Goal: Task Accomplishment & Management: Manage account settings

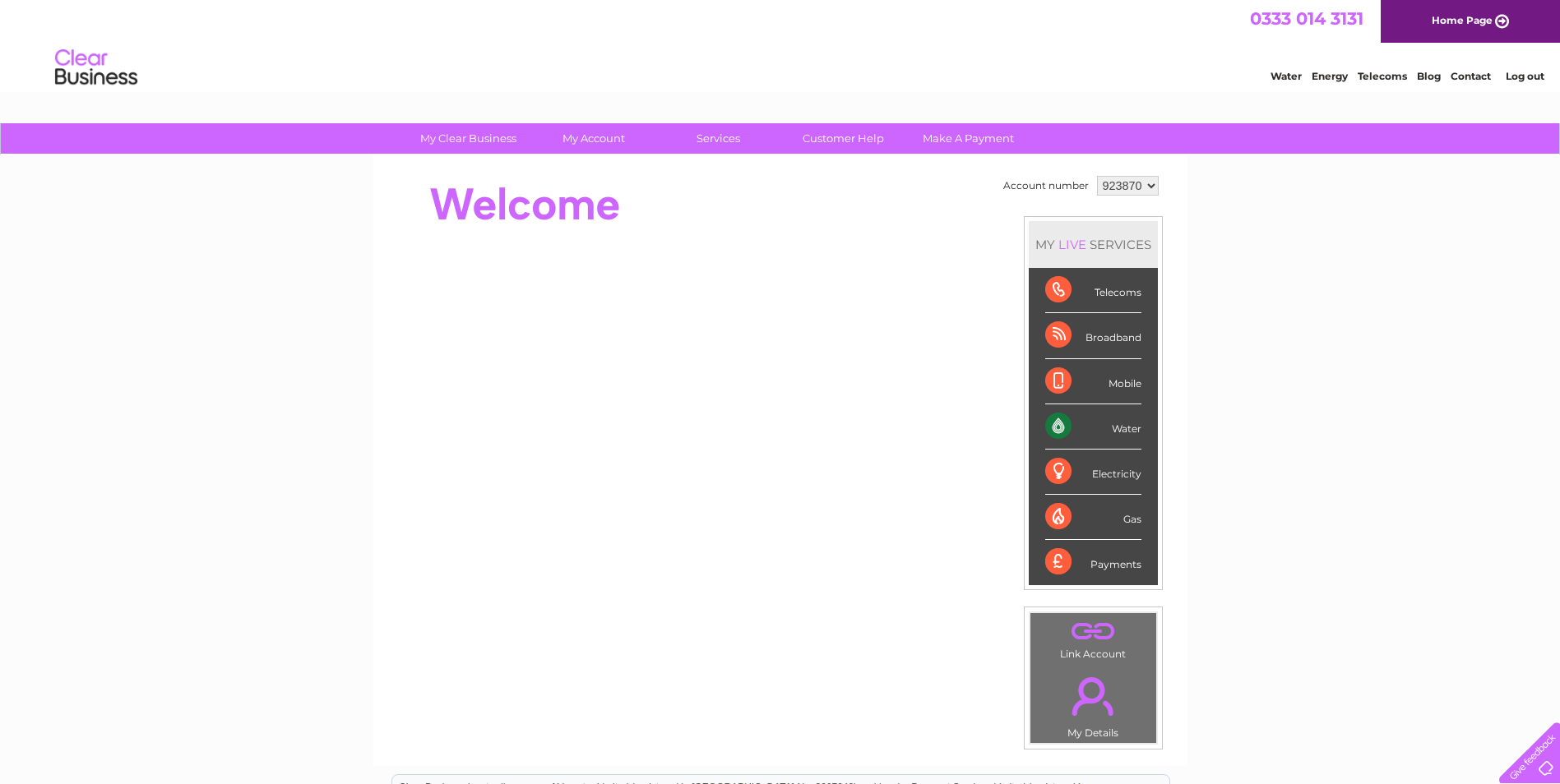
click at [1114, 429] on div "Water" at bounding box center [1094, 427] width 96 height 45
click at [1059, 430] on div "Water" at bounding box center [1094, 427] width 96 height 45
click at [1121, 185] on select "923870 930859" at bounding box center [1127, 186] width 62 height 20
select select "930859"
click at [1097, 176] on select "923870 930859" at bounding box center [1127, 186] width 62 height 20
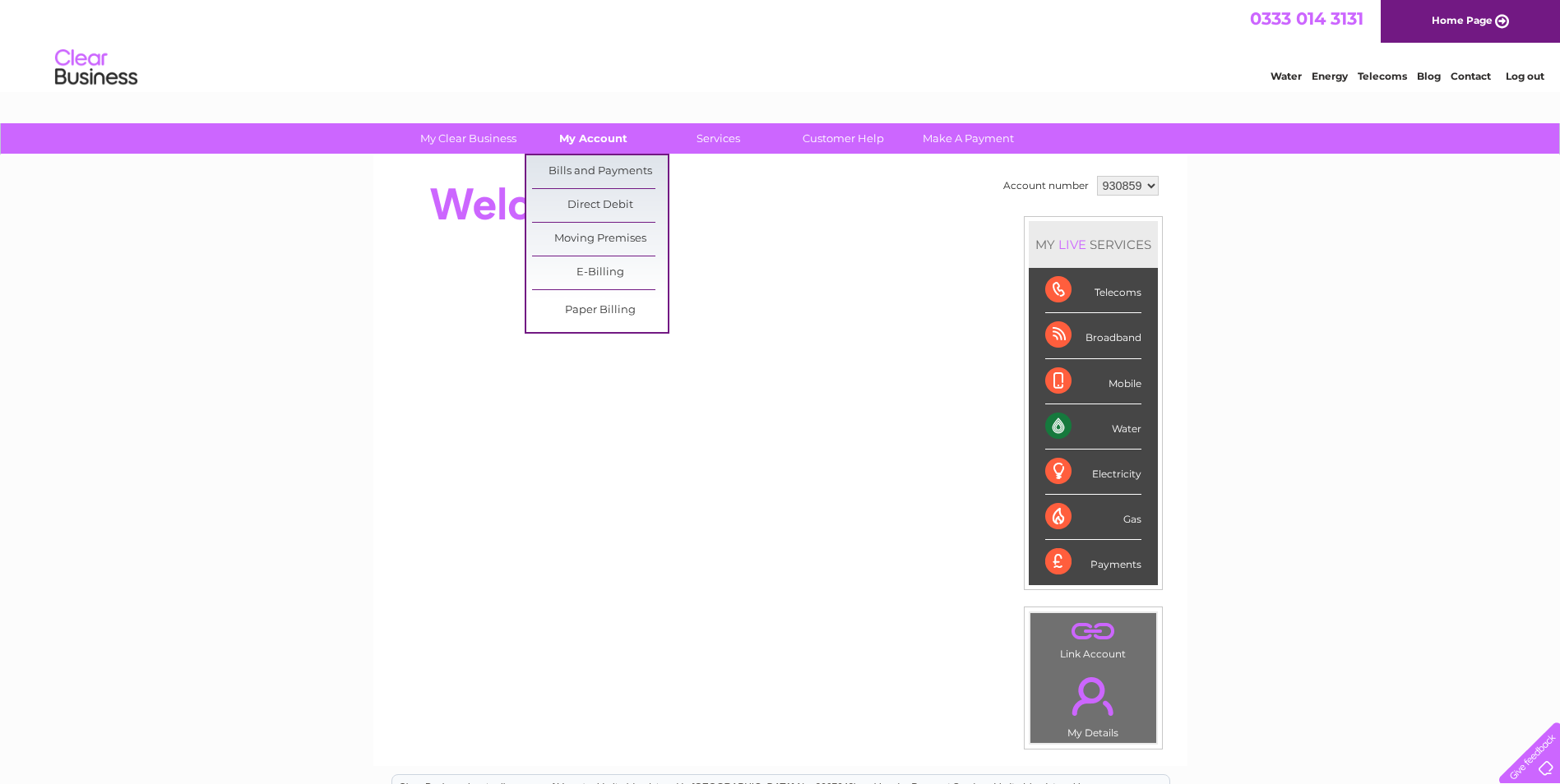
click at [623, 141] on link "My Account" at bounding box center [593, 138] width 136 height 30
click at [623, 164] on link "Bills and Payments" at bounding box center [599, 172] width 136 height 33
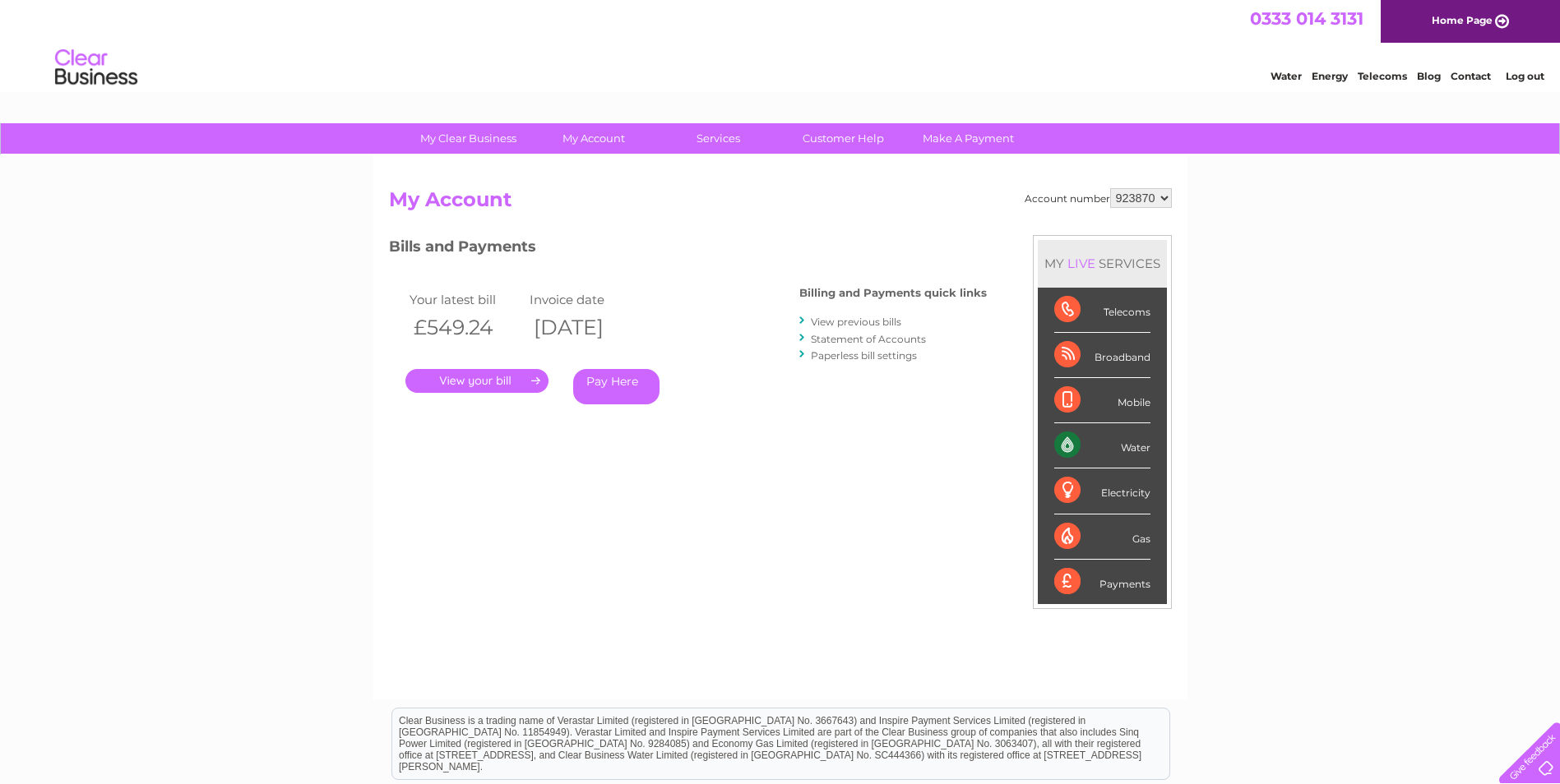
click at [880, 326] on link "View previous bills" at bounding box center [856, 322] width 90 height 13
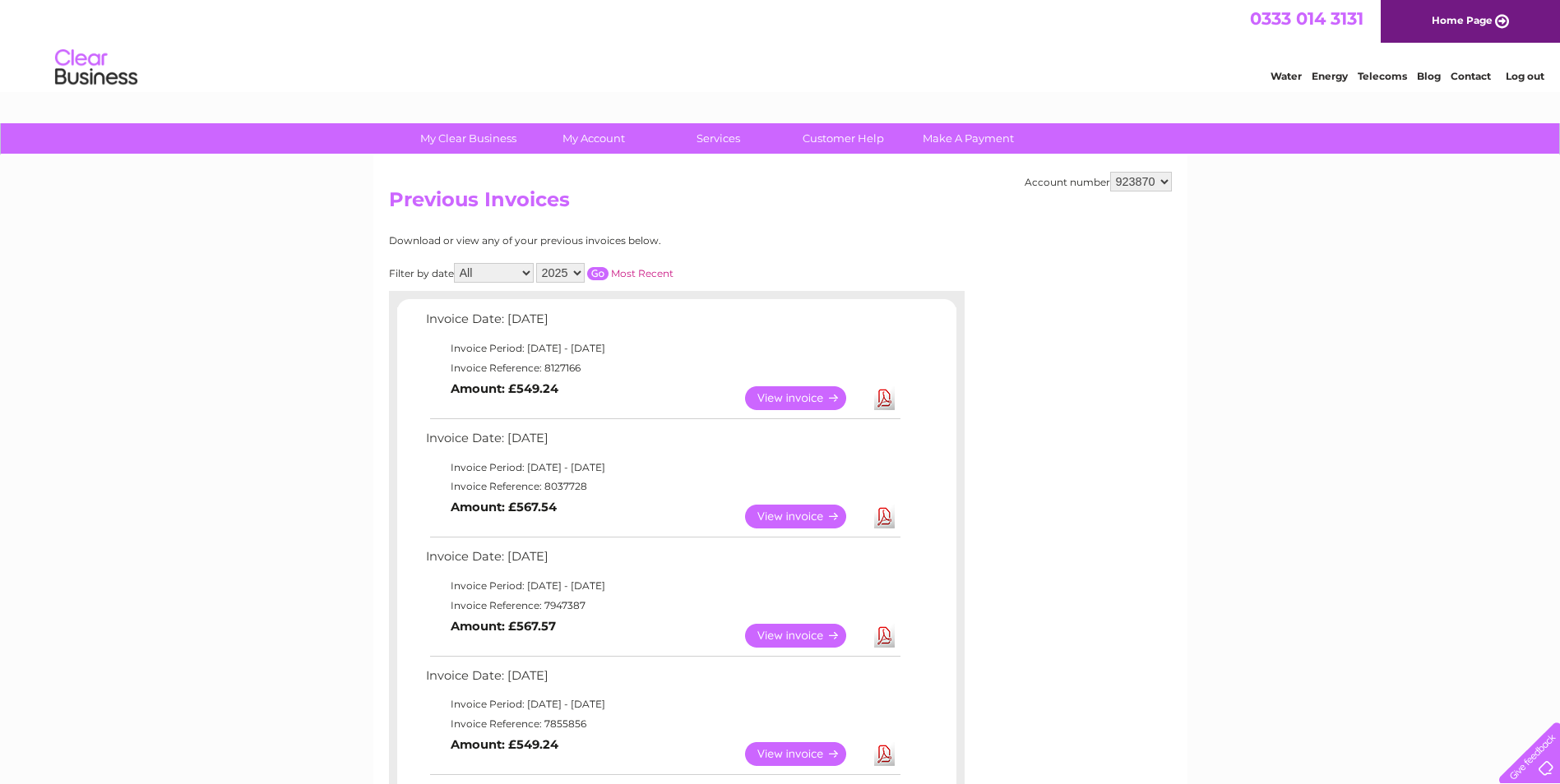
click at [1160, 179] on select "923870 930859" at bounding box center [1141, 182] width 62 height 20
select select "930859"
click at [1111, 172] on select "923870 930859" at bounding box center [1141, 182] width 62 height 20
click at [818, 401] on link "View" at bounding box center [805, 398] width 120 height 23
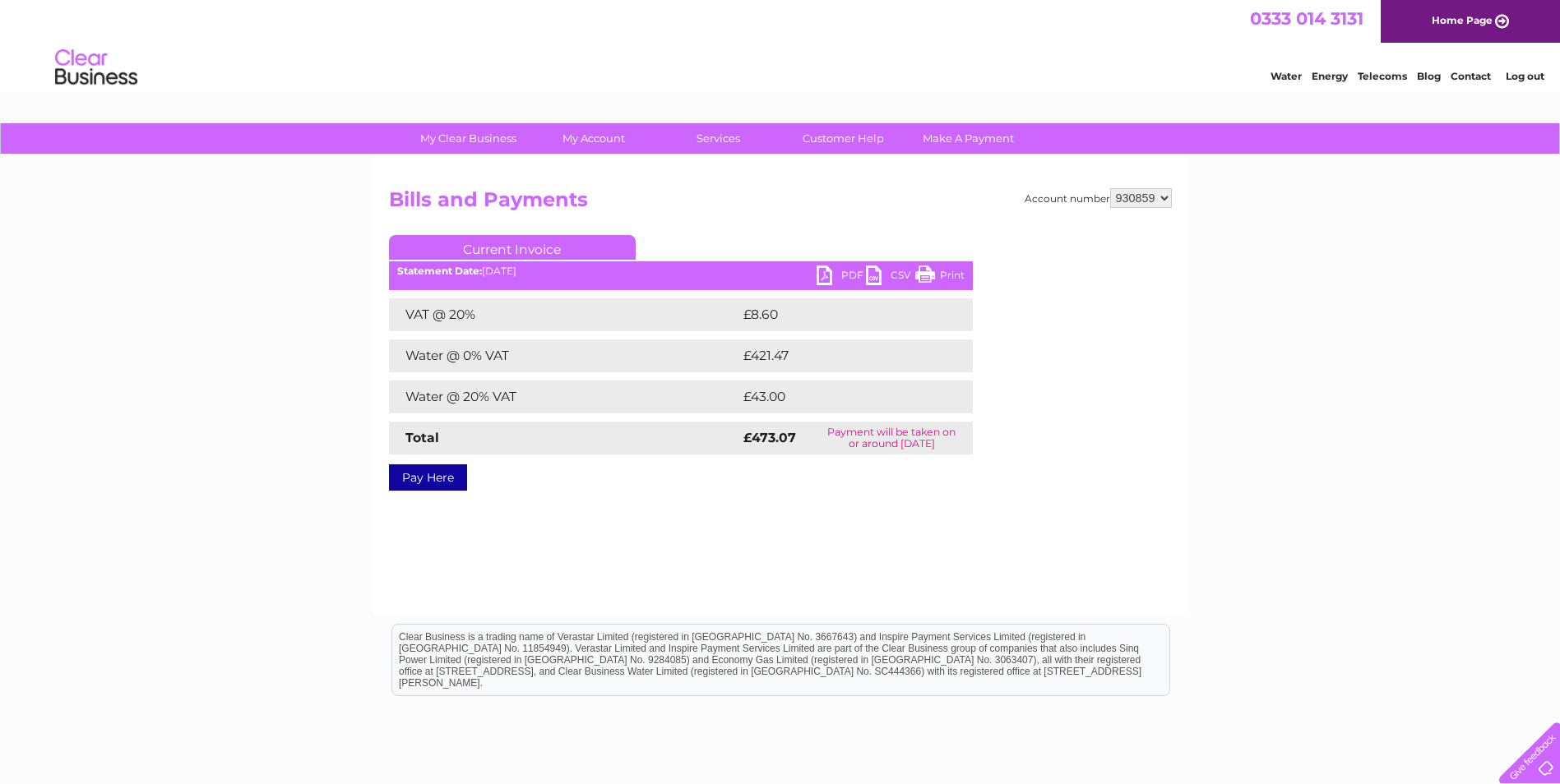
click at [830, 268] on link "PDF" at bounding box center [841, 277] width 49 height 23
